Goal: Task Accomplishment & Management: Use online tool/utility

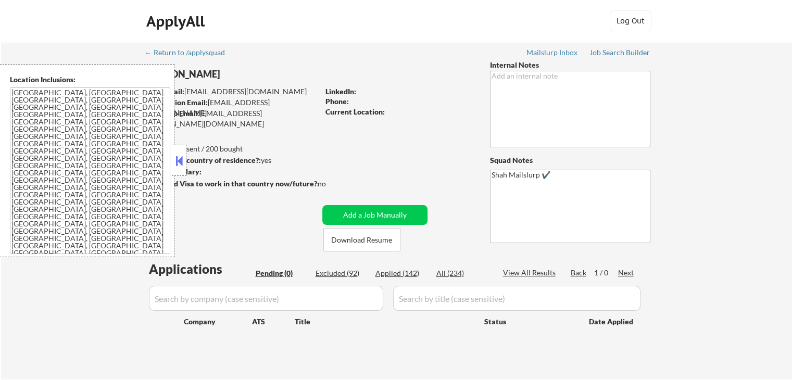
click at [181, 168] on button at bounding box center [178, 161] width 11 height 16
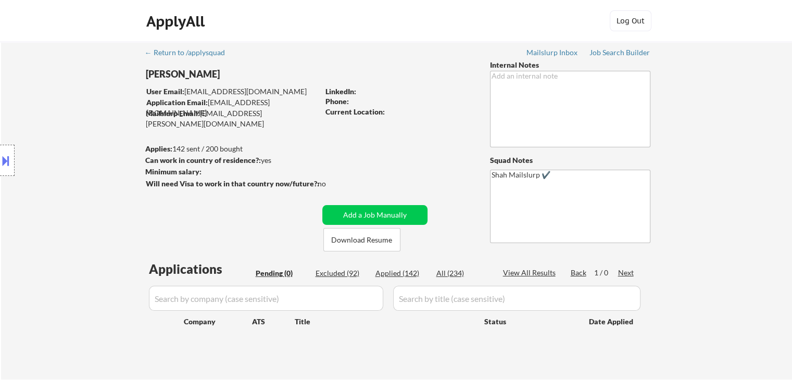
click at [78, 148] on div "Location Inclusions: [GEOGRAPHIC_DATA], [GEOGRAPHIC_DATA] [GEOGRAPHIC_DATA], [G…" at bounding box center [93, 160] width 186 height 193
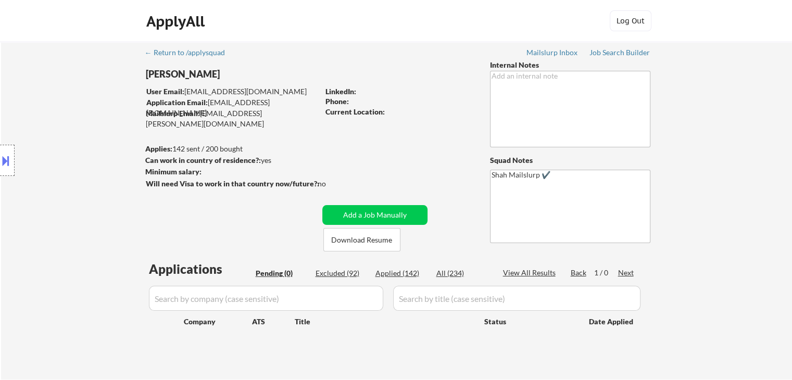
click at [78, 148] on div "Location Inclusions: [GEOGRAPHIC_DATA], [GEOGRAPHIC_DATA] [GEOGRAPHIC_DATA], [G…" at bounding box center [93, 160] width 186 height 193
click at [40, 171] on div "Location Inclusions: [GEOGRAPHIC_DATA], [GEOGRAPHIC_DATA] [GEOGRAPHIC_DATA], [G…" at bounding box center [93, 160] width 186 height 193
click at [58, 132] on div "Location Inclusions: [GEOGRAPHIC_DATA], [GEOGRAPHIC_DATA] [GEOGRAPHIC_DATA], [G…" at bounding box center [93, 160] width 186 height 193
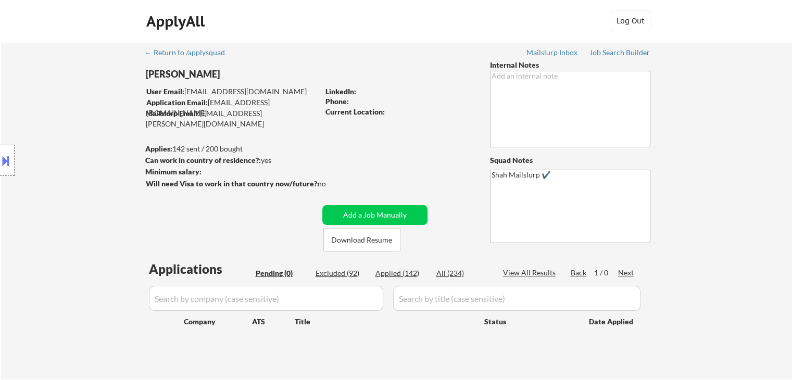
click at [58, 132] on div "Location Inclusions: [GEOGRAPHIC_DATA], [GEOGRAPHIC_DATA] [GEOGRAPHIC_DATA], [G…" at bounding box center [93, 160] width 186 height 193
drag, startPoint x: 634, startPoint y: 50, endPoint x: 629, endPoint y: 55, distance: 7.1
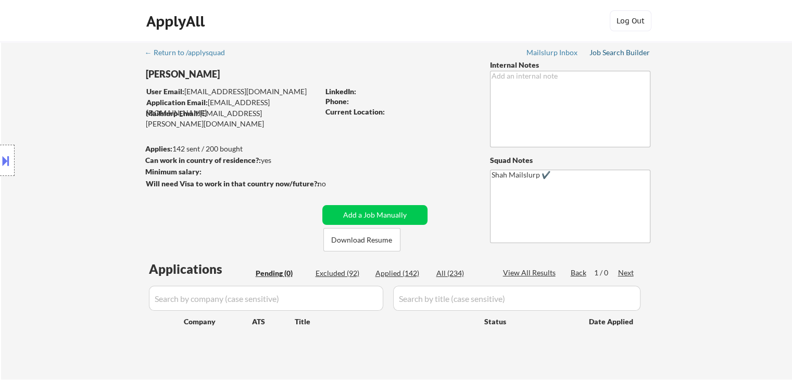
click at [634, 50] on div "Job Search Builder" at bounding box center [619, 52] width 61 height 7
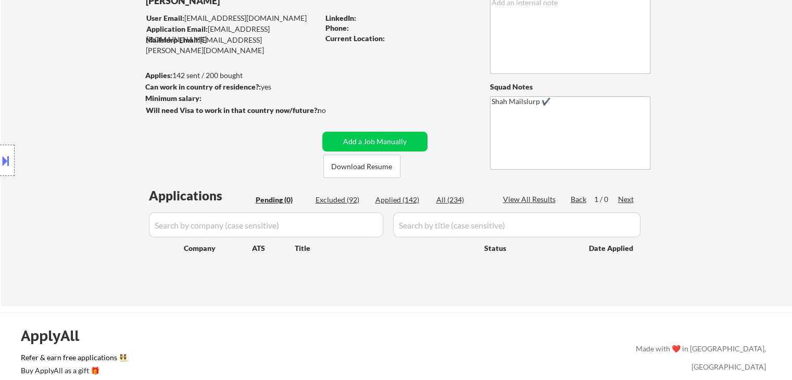
scroll to position [104, 0]
